Goal: Task Accomplishment & Management: Manage account settings

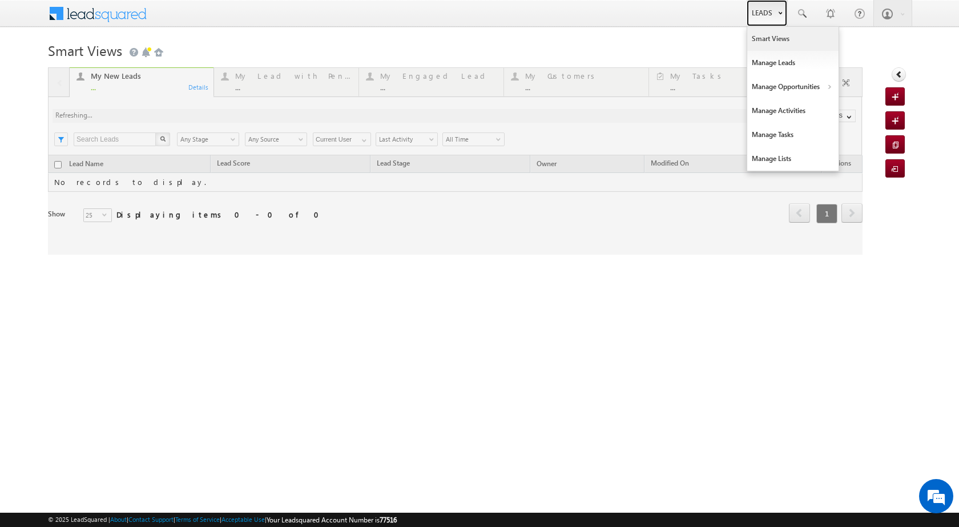
drag, startPoint x: 761, startPoint y: 9, endPoint x: 777, endPoint y: 42, distance: 36.0
click at [762, 10] on link "Leads" at bounding box center [766, 13] width 41 height 26
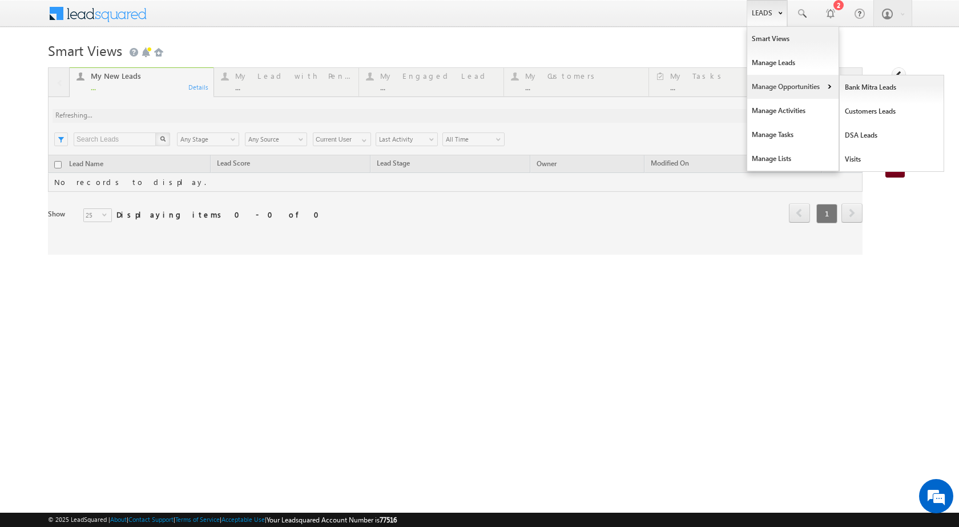
click at [818, 87] on link "Manage Opportunities" at bounding box center [792, 87] width 91 height 24
click at [874, 116] on link "Customers Leads" at bounding box center [891, 111] width 104 height 24
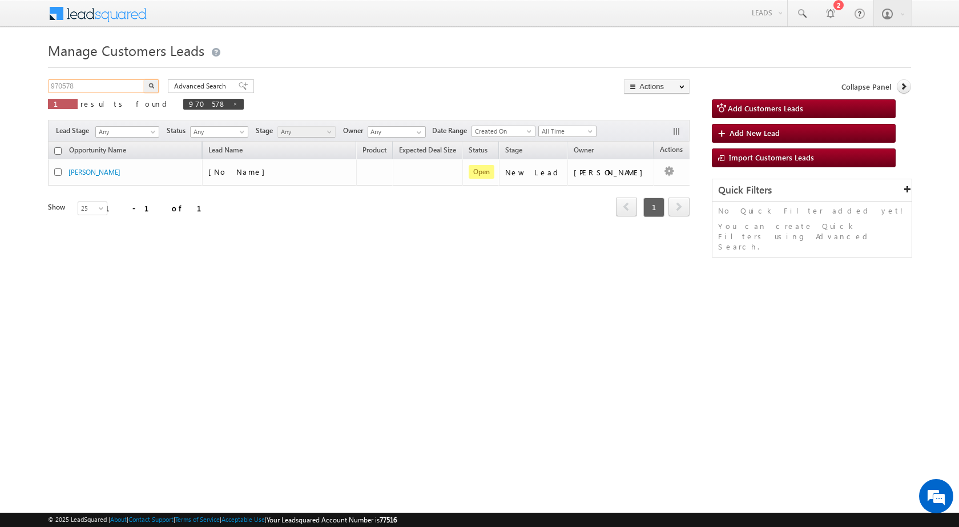
drag, startPoint x: 93, startPoint y: 86, endPoint x: 27, endPoint y: 88, distance: 65.7
click at [27, 88] on body "Menu Rubi Yadav sitar a7@ks erve." at bounding box center [479, 162] width 959 height 324
paste input "6092"
type input "960928"
click at [154, 85] on button "button" at bounding box center [151, 86] width 15 height 14
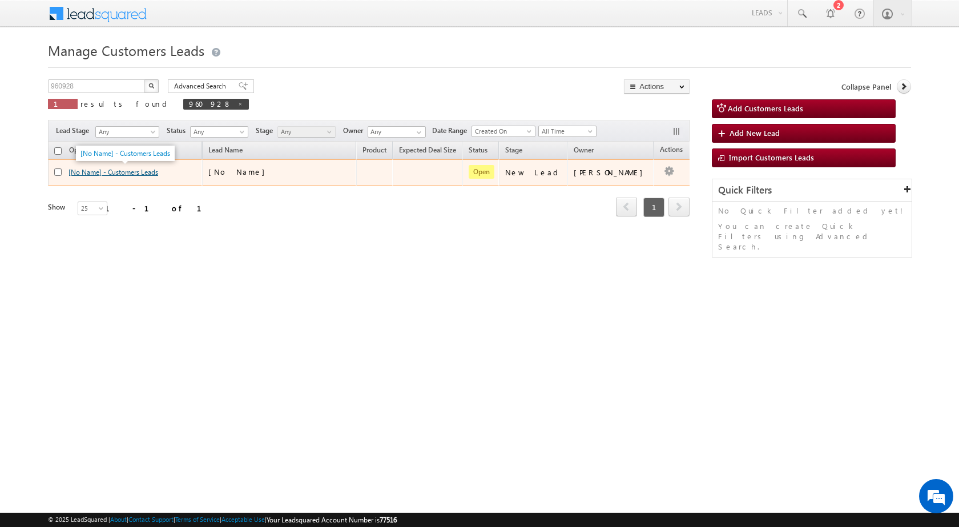
click at [158, 171] on link "[No Name] - Customers Leads" at bounding box center [113, 172] width 90 height 9
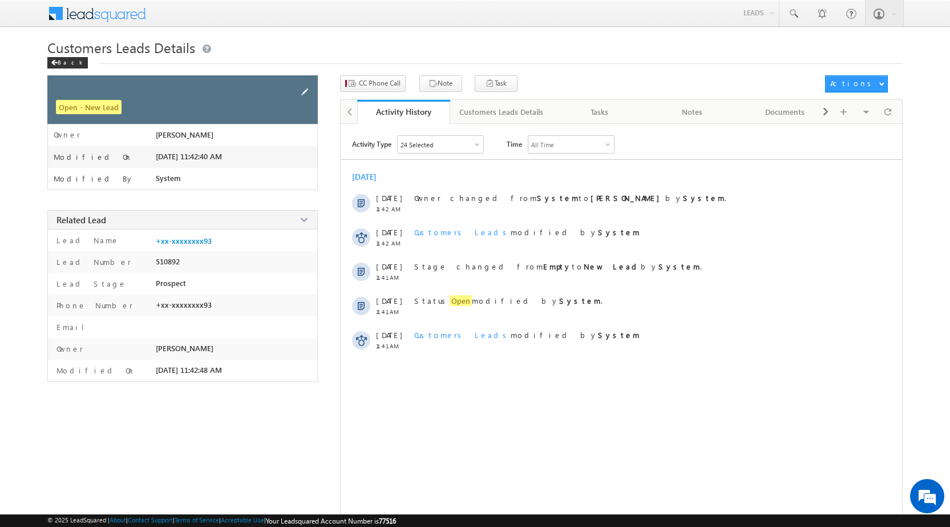
click at [305, 89] on span at bounding box center [304, 92] width 13 height 13
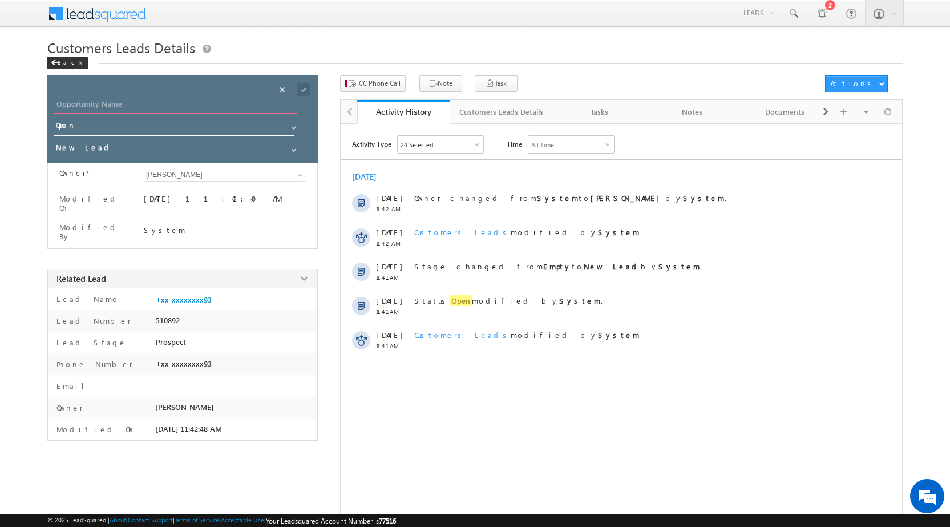
click at [212, 105] on input "Opportunity Name" at bounding box center [175, 106] width 243 height 16
paste input "[PERSON_NAME]"
type input "[PERSON_NAME]"
click at [305, 88] on span at bounding box center [303, 89] width 13 height 13
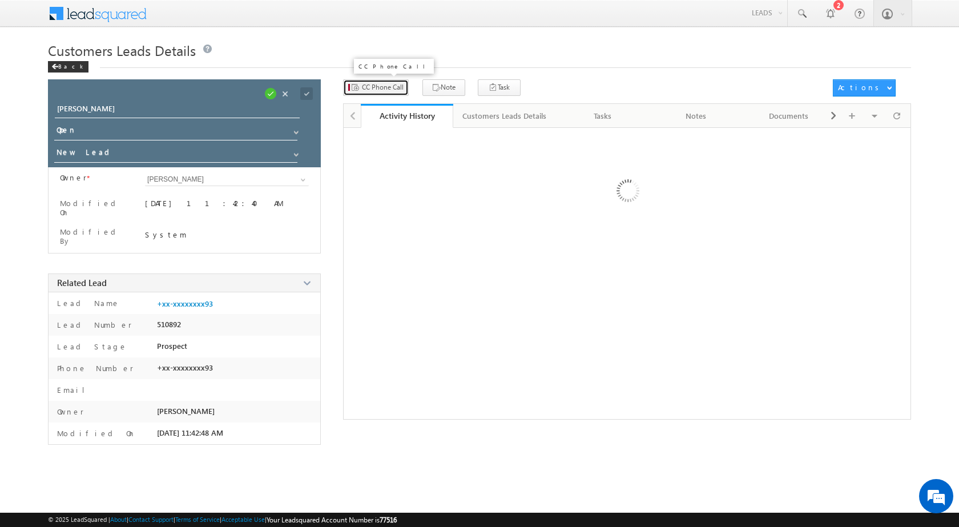
click at [371, 87] on span "CC Phone Call" at bounding box center [383, 87] width 42 height 10
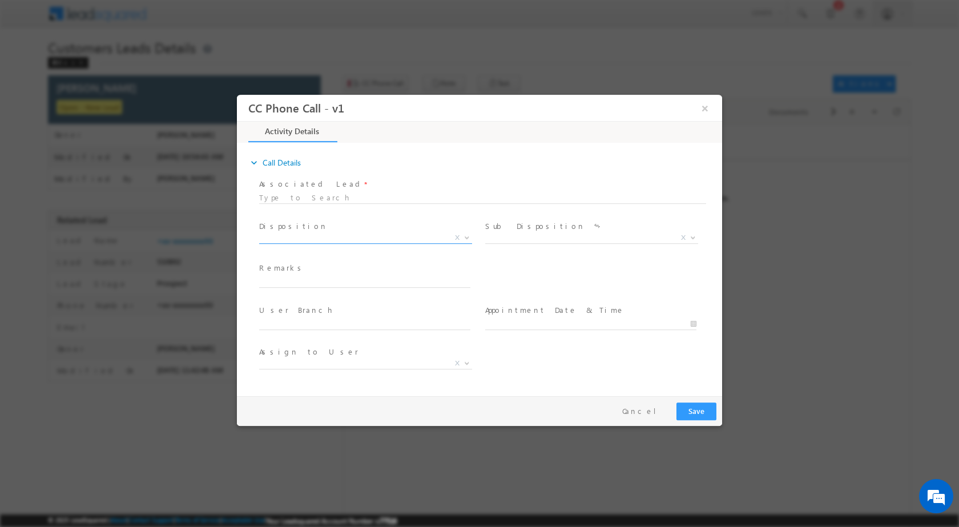
click at [463, 233] on span at bounding box center [465, 236] width 11 height 15
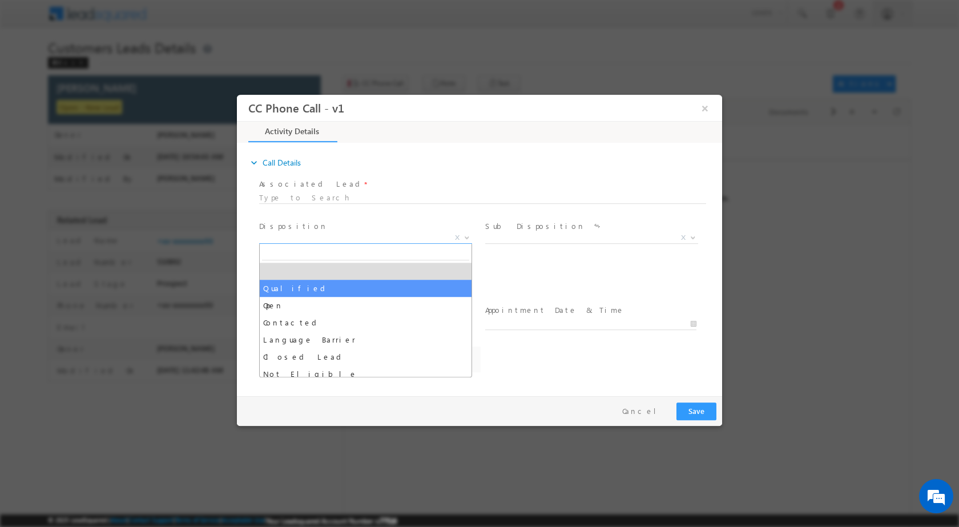
select select "[EMAIL_ADDRESS][DOMAIN_NAME]"
drag, startPoint x: 351, startPoint y: 290, endPoint x: 482, endPoint y: 265, distance: 133.1
select select "Qualified"
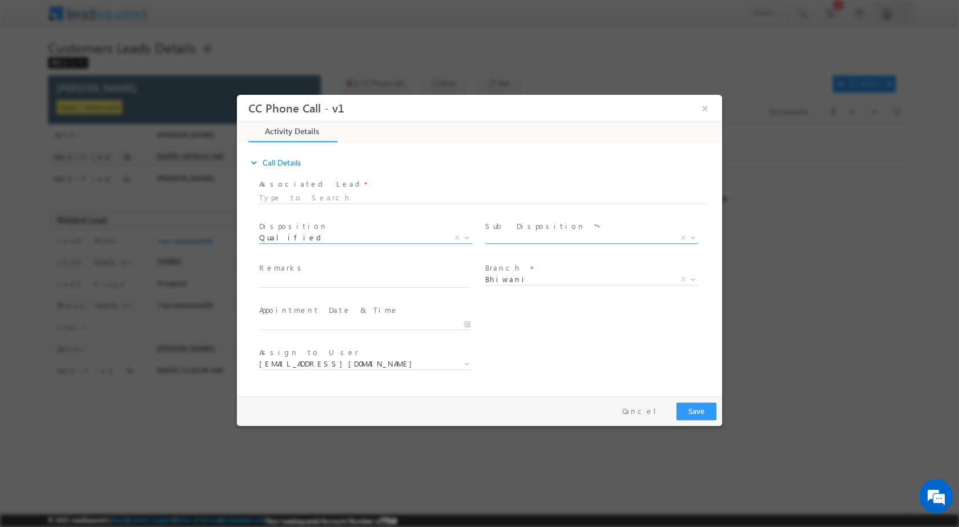
click at [693, 235] on b at bounding box center [692, 237] width 7 height 4
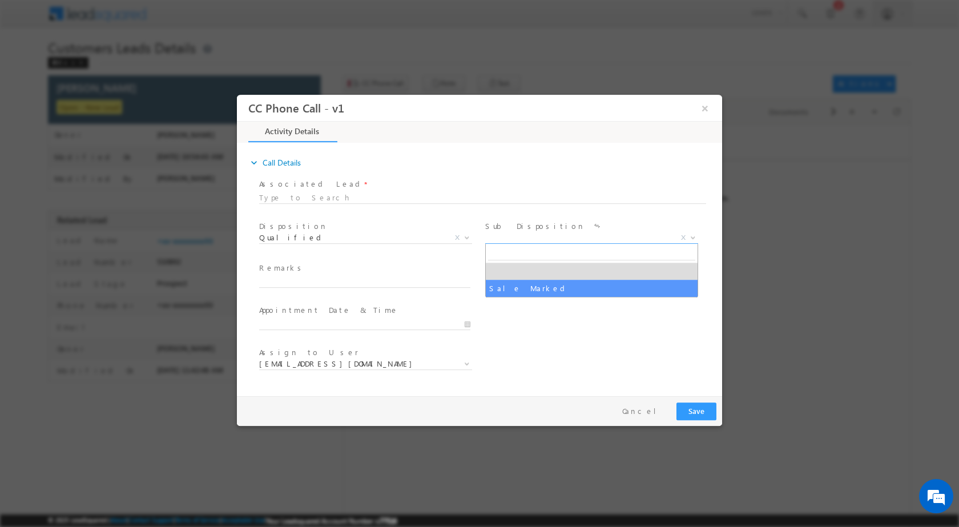
select select "Sale Marked"
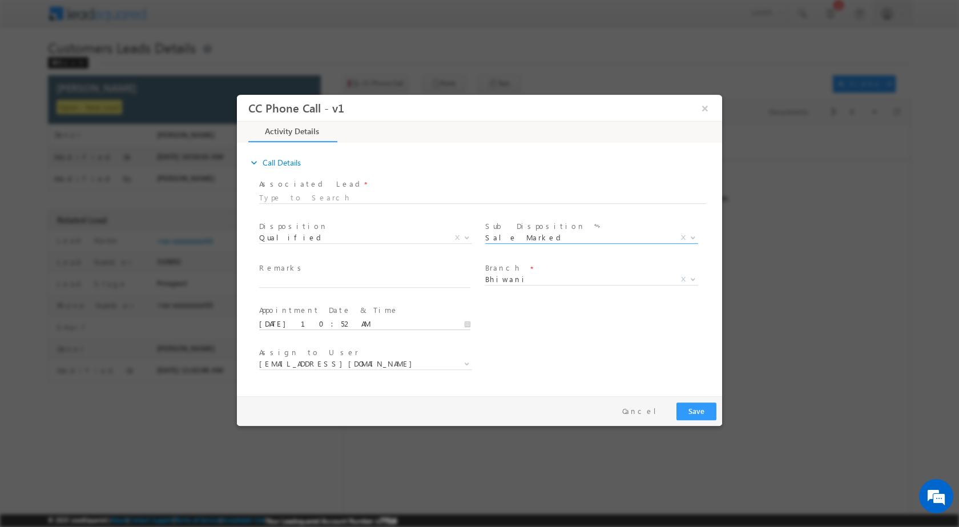
click at [469, 321] on input "[DATE] 10:52 AM" at bounding box center [364, 323] width 211 height 11
type input "[DATE] 10:52 AM"
type input "01"
type input "[DATE] 1:52 AM"
click at [332, 310] on input "52" at bounding box center [332, 309] width 47 height 7
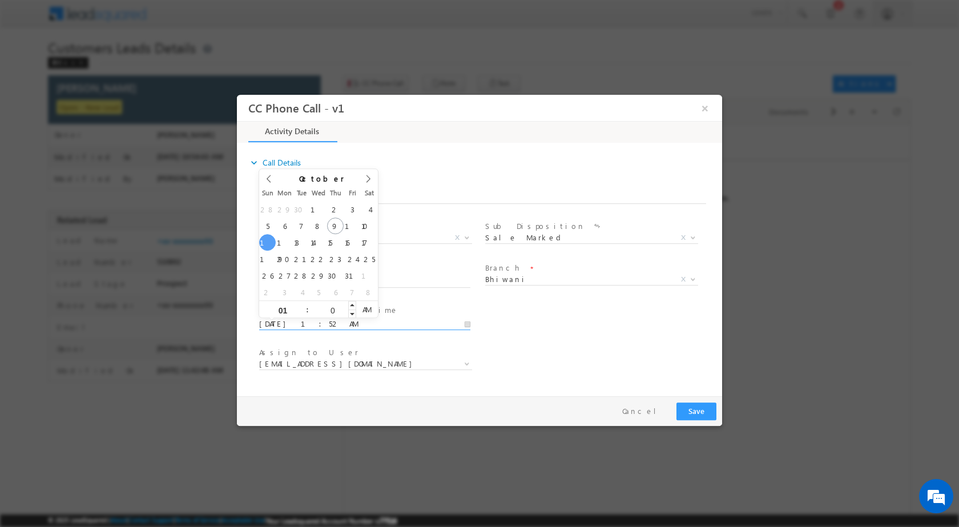
type input "00"
type input "[DATE] 1:00 PM"
click at [368, 307] on span "PM" at bounding box center [366, 308] width 21 height 17
click at [561, 320] on div "User Branch * Appointment Date & Time * [DATE] 1:00 PM" at bounding box center [489, 322] width 465 height 42
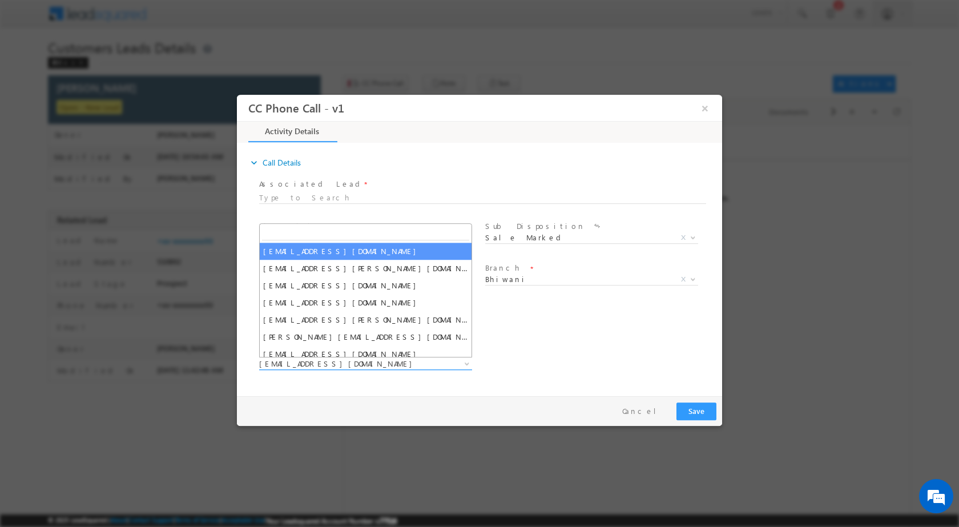
click at [462, 359] on span at bounding box center [465, 363] width 11 height 15
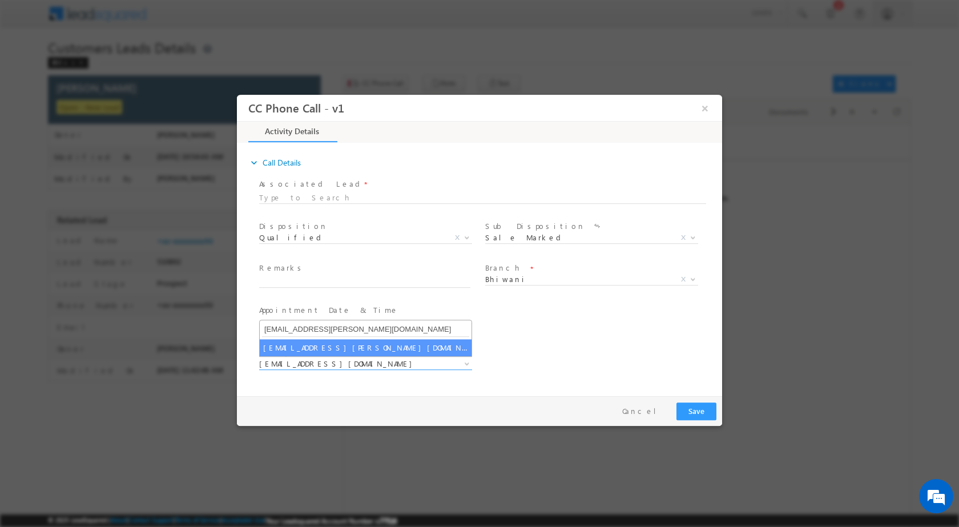
type input "[EMAIL_ADDRESS][PERSON_NAME][DOMAIN_NAME]"
select select "[EMAIL_ADDRESS][PERSON_NAME][DOMAIN_NAME]"
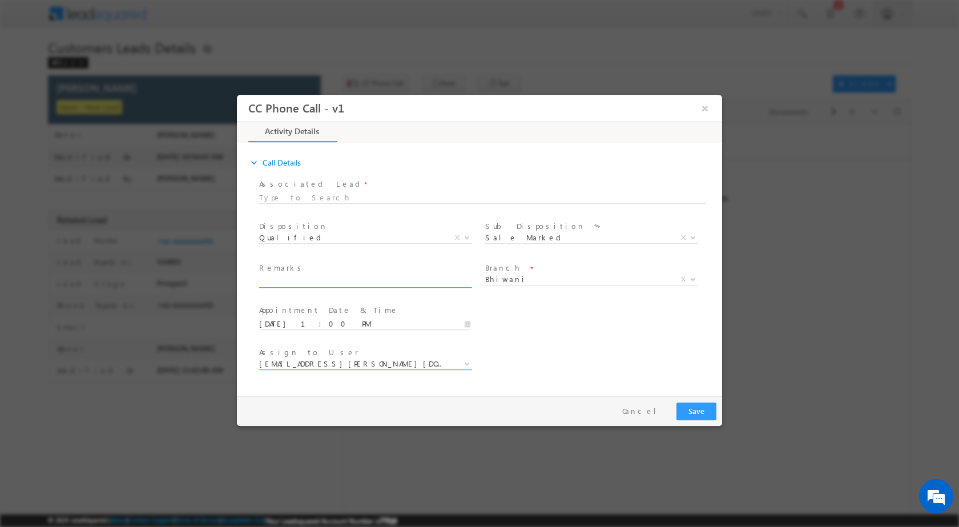
click at [321, 282] on input "text" at bounding box center [364, 281] width 211 height 11
paste input "09/10-Customer name is [PERSON_NAME] Customer age is [DEMOGRAPHIC_DATA] yrs loa…"
type input "09/10-Customer name is [PERSON_NAME] Customer age is [DEMOGRAPHIC_DATA] yrs loa…"
click at [702, 414] on button "Save" at bounding box center [696, 411] width 40 height 18
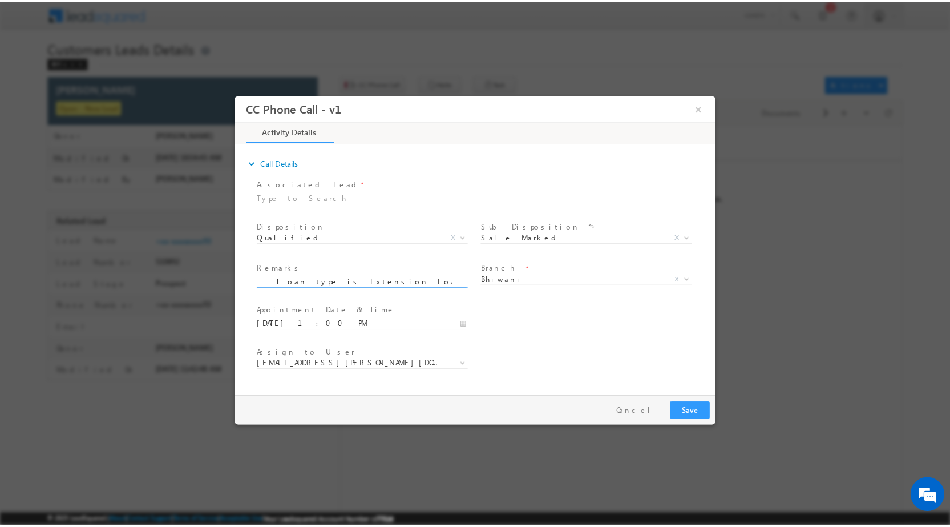
scroll to position [0, 0]
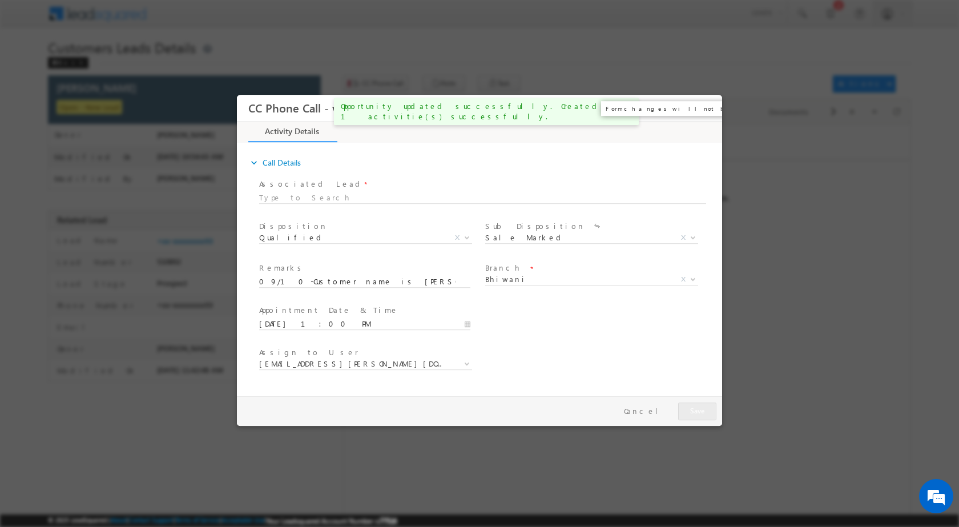
click at [708, 110] on button "×" at bounding box center [704, 107] width 19 height 21
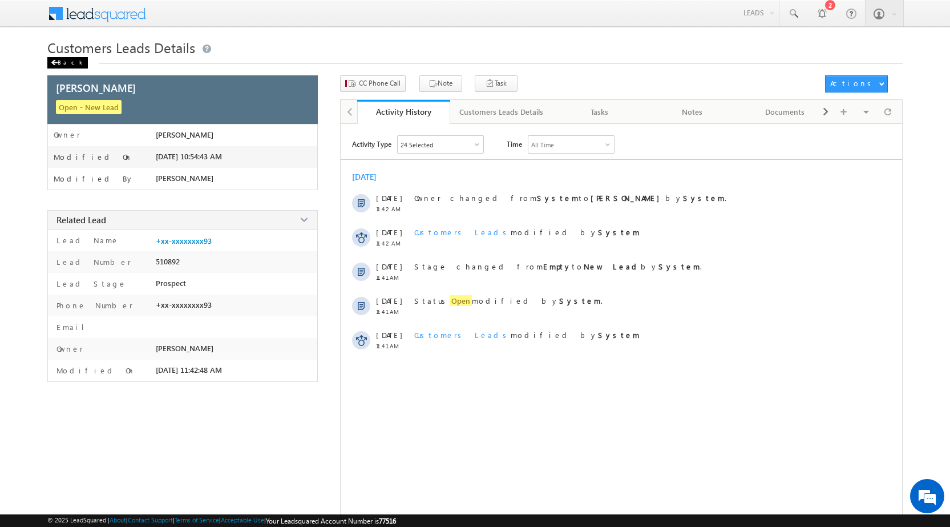
click at [58, 61] on div "Back" at bounding box center [67, 62] width 41 height 11
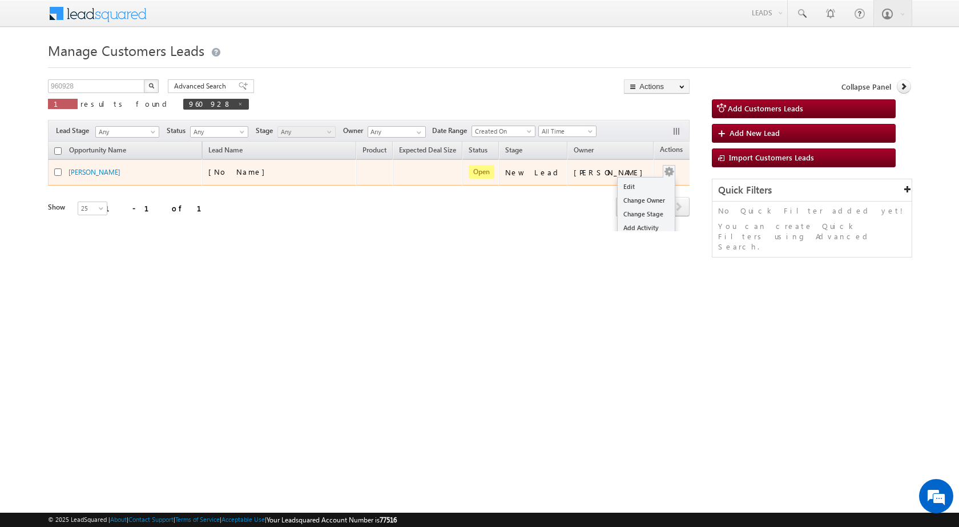
click at [663, 169] on button "button" at bounding box center [668, 171] width 11 height 11
click at [619, 183] on td "[PERSON_NAME]" at bounding box center [610, 172] width 86 height 26
click at [633, 187] on link "Edit" at bounding box center [645, 187] width 57 height 14
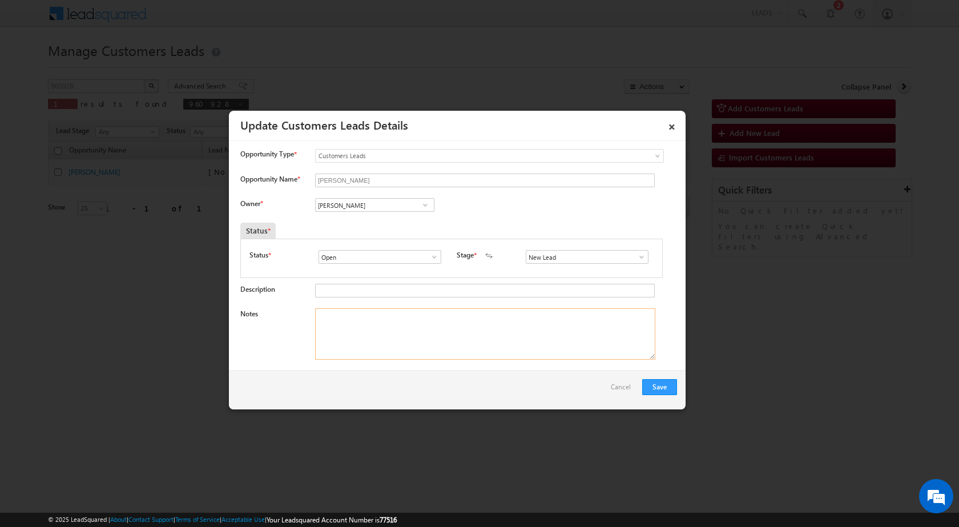
click at [401, 339] on textarea "Notes" at bounding box center [485, 333] width 340 height 51
paste textarea "09/10-Customer name is LATIF KHAN Customer age is 34 yrs loan type is Extension…"
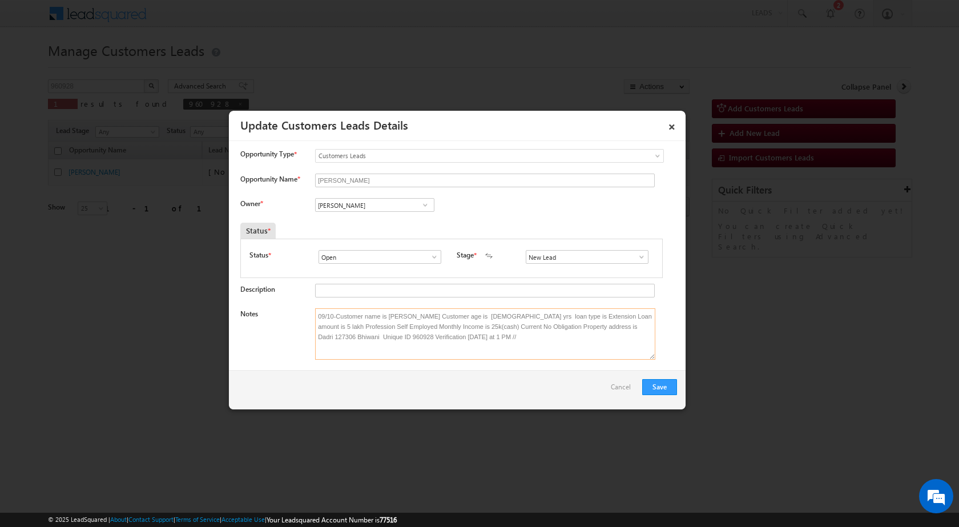
type textarea "09/10-Customer name is LATIF KHAN Customer age is 34 yrs loan type is Extension…"
click at [419, 203] on span at bounding box center [424, 204] width 11 height 9
paste input "[EMAIL_ADDRESS][PERSON_NAME][DOMAIN_NAME]"
click at [383, 223] on span "[EMAIL_ADDRESS][PERSON_NAME][DOMAIN_NAME]" at bounding box center [371, 227] width 103 height 9
type input "Gaurav Jangra"
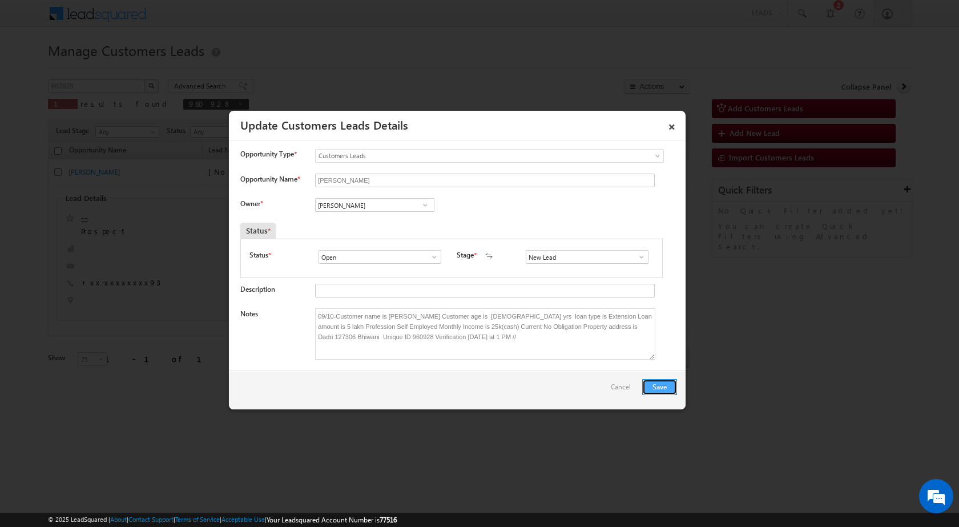
click at [664, 386] on button "Save" at bounding box center [659, 387] width 35 height 16
